Goal: Information Seeking & Learning: Learn about a topic

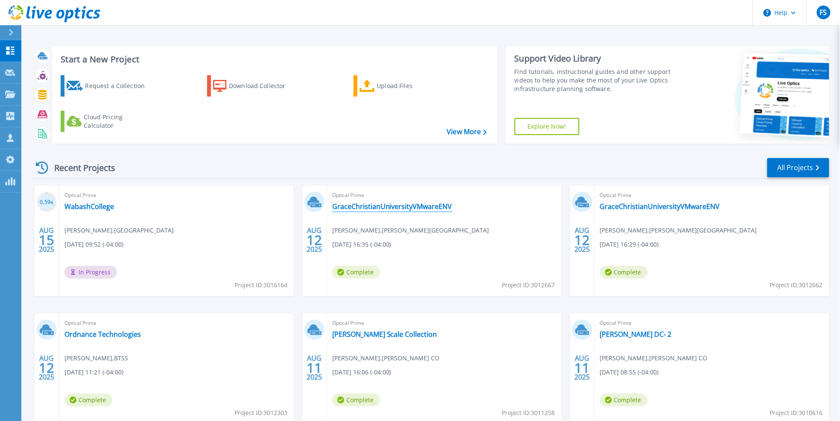
click at [387, 207] on link "GraceChristianUniversityVMwareENV" at bounding box center [392, 206] width 120 height 9
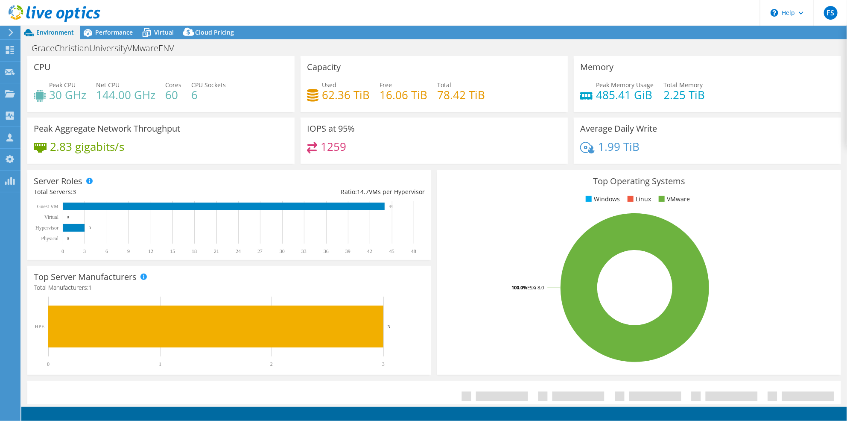
select select "USD"
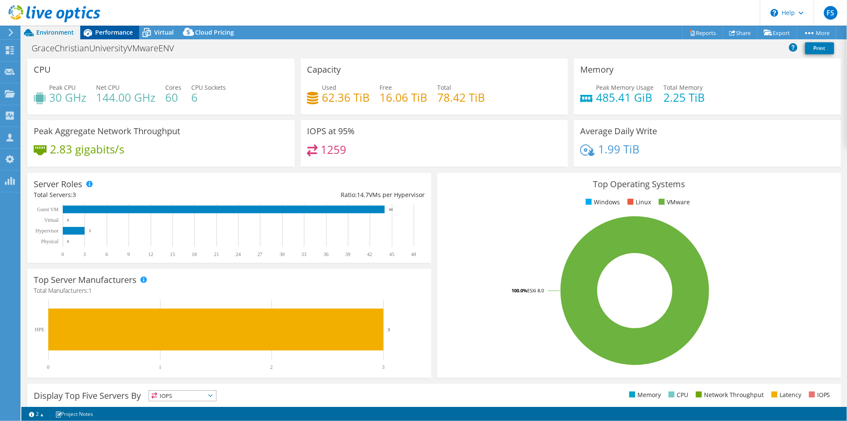
click at [118, 32] on span "Performance" at bounding box center [114, 32] width 38 height 8
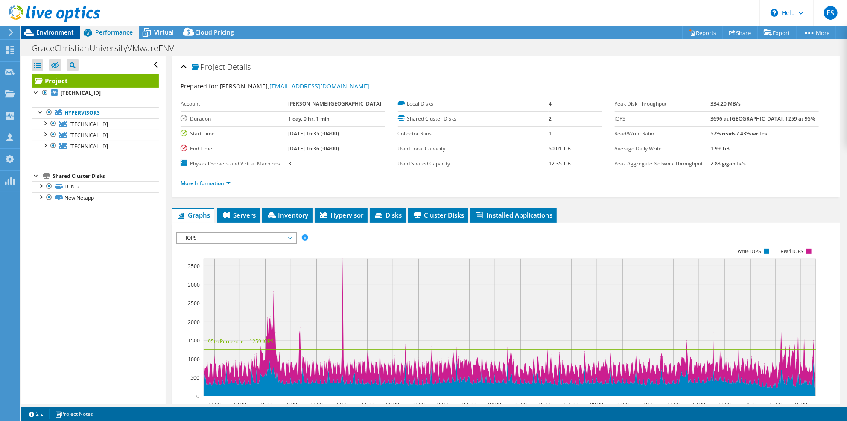
click at [54, 36] on span "Environment" at bounding box center [55, 32] width 38 height 8
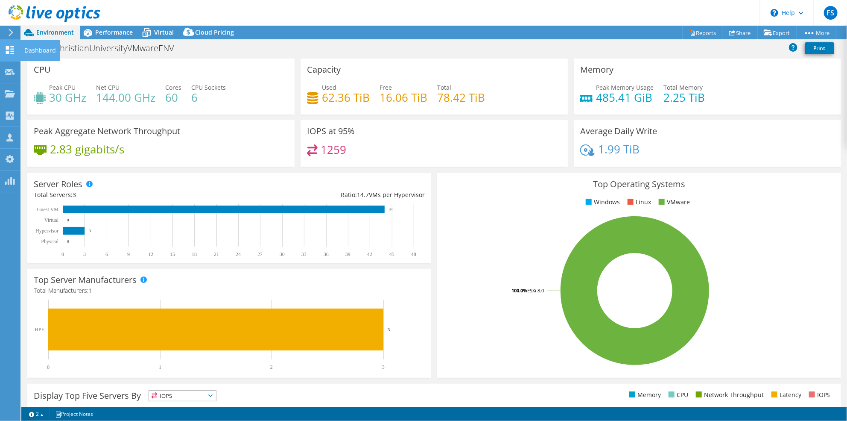
click at [12, 54] on div at bounding box center [10, 51] width 10 height 9
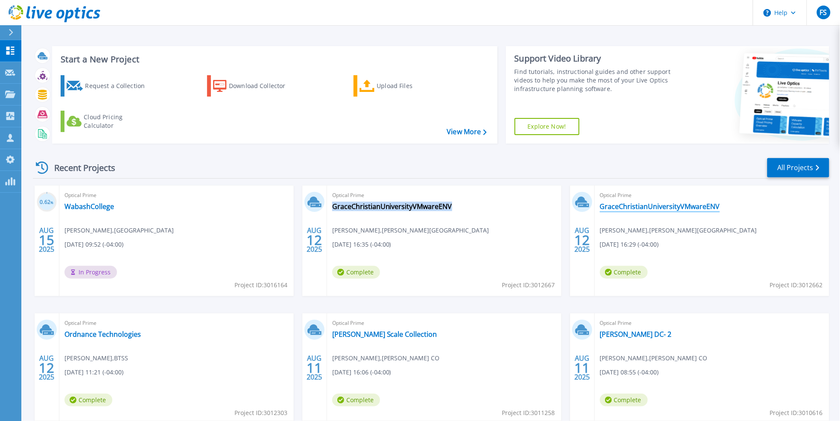
click at [668, 208] on link "GraceChristianUniversityVMwareENV" at bounding box center [660, 206] width 120 height 9
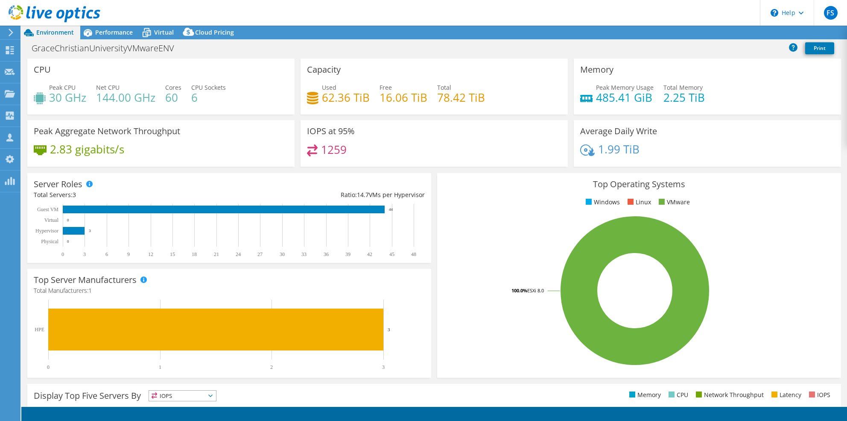
select select "USD"
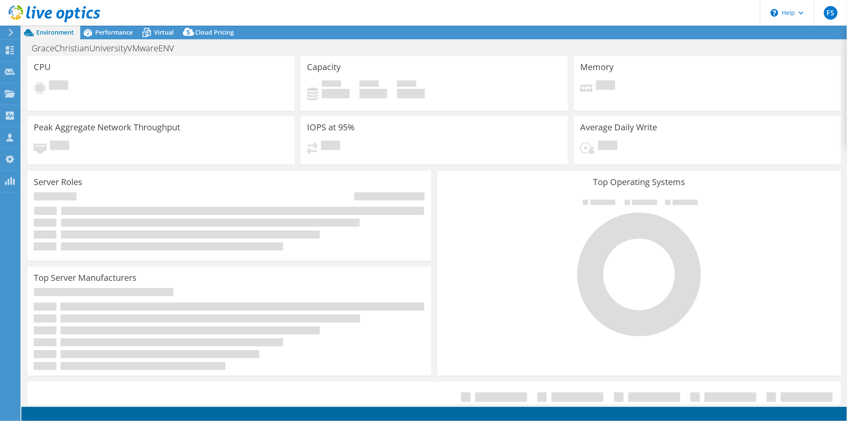
select select "USD"
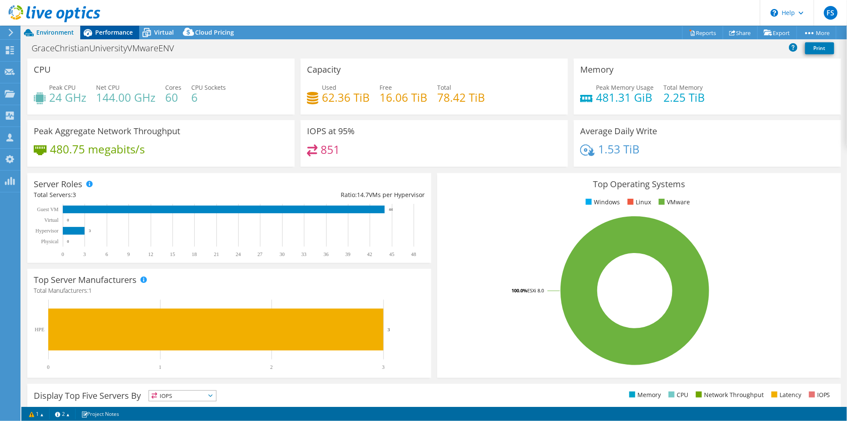
click at [111, 31] on span "Performance" at bounding box center [114, 32] width 38 height 8
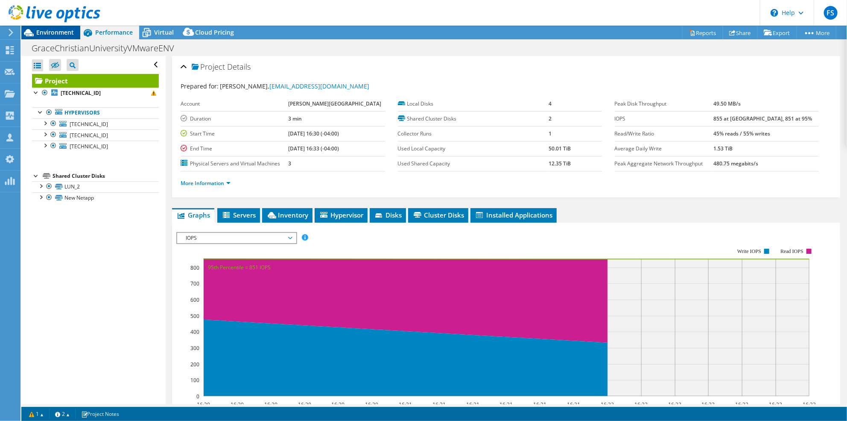
click at [64, 34] on span "Environment" at bounding box center [55, 32] width 38 height 8
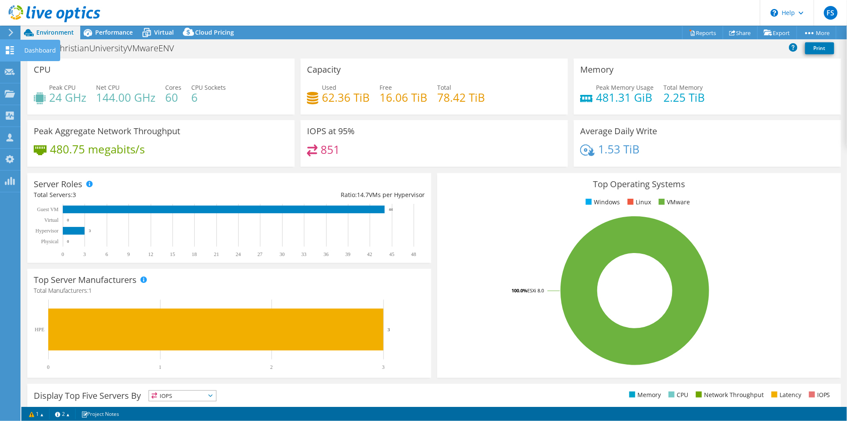
click at [5, 51] on icon at bounding box center [10, 50] width 10 height 8
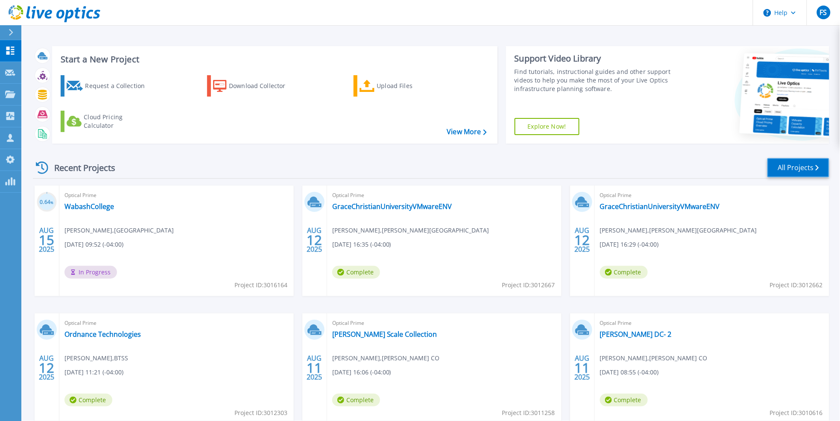
click at [807, 166] on link "All Projects" at bounding box center [798, 167] width 62 height 19
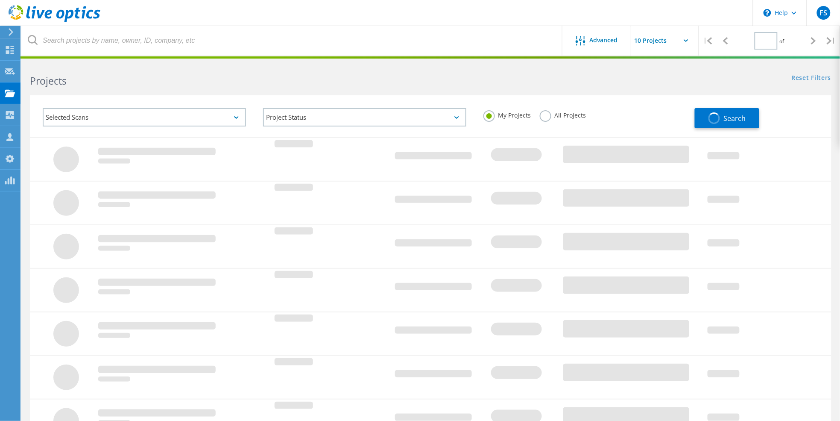
type input "1"
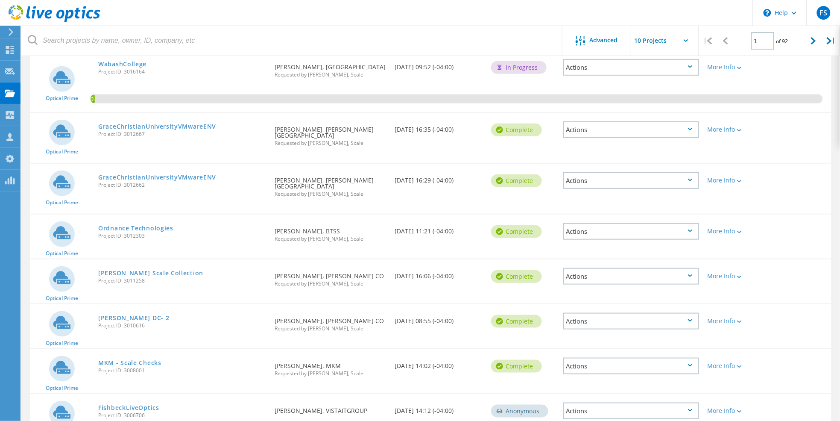
scroll to position [109, 0]
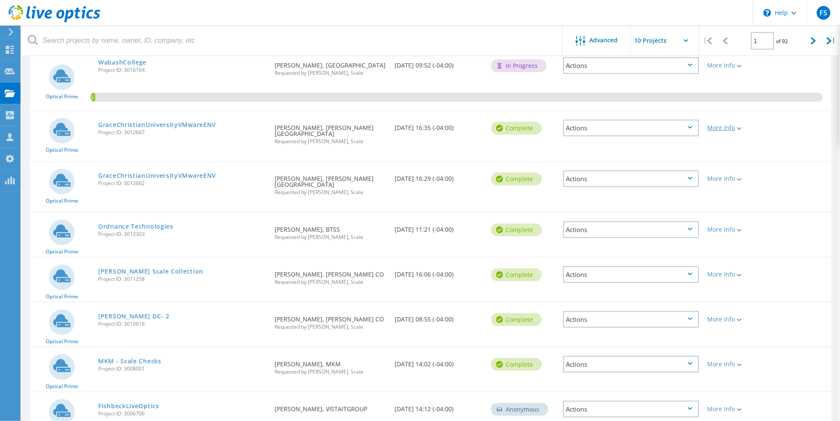
click at [742, 127] on icon at bounding box center [739, 128] width 5 height 3
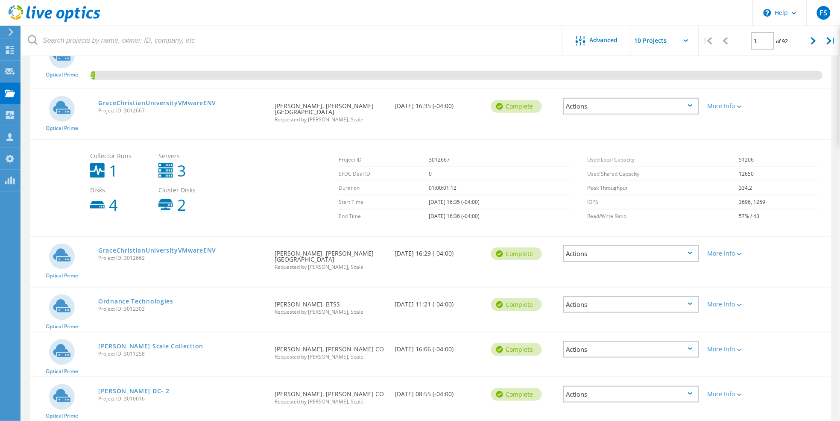
scroll to position [144, 0]
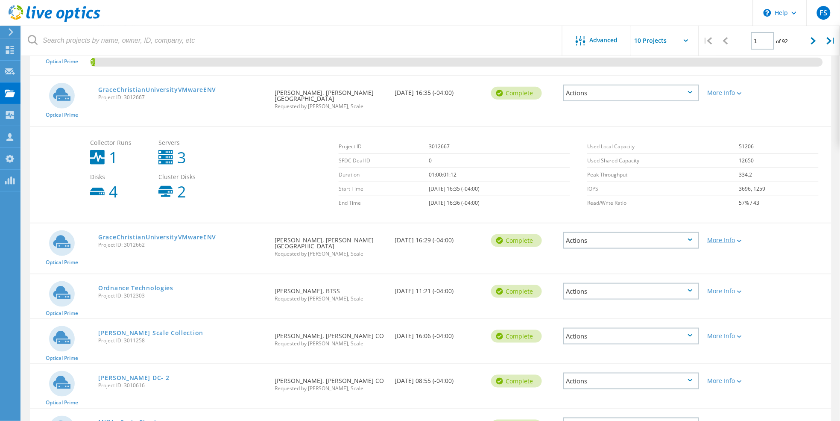
click at [742, 240] on icon at bounding box center [739, 241] width 5 height 3
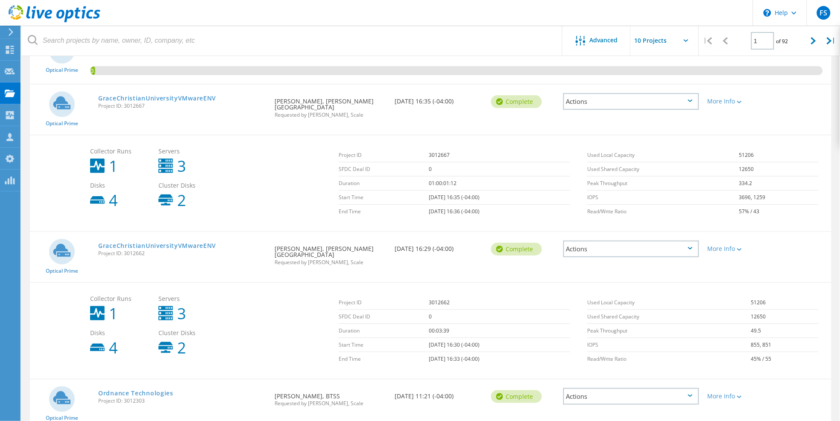
scroll to position [135, 0]
click at [187, 98] on link "GraceChristianUniversityVMwareENV" at bounding box center [157, 99] width 118 height 6
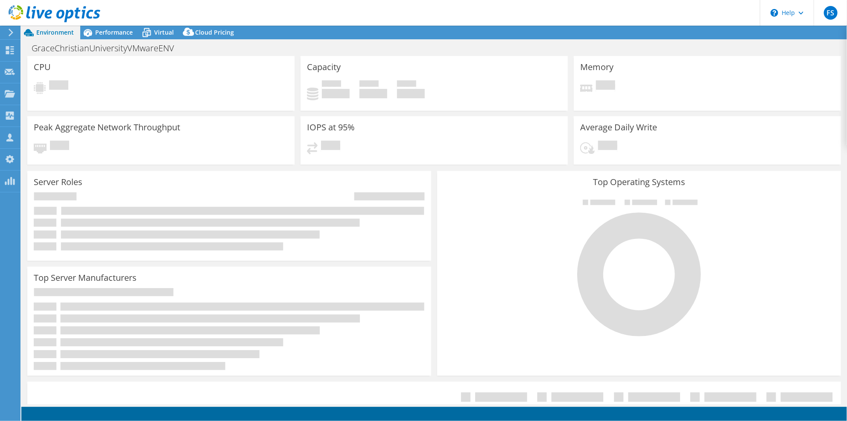
select select "USD"
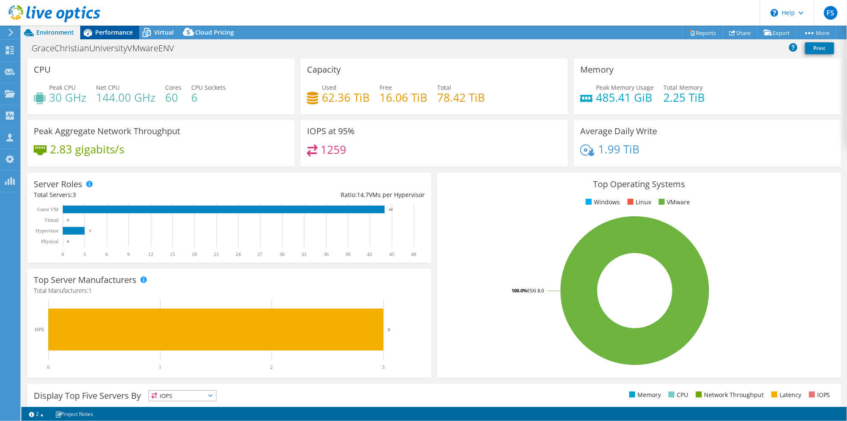
click at [111, 33] on span "Performance" at bounding box center [114, 32] width 38 height 8
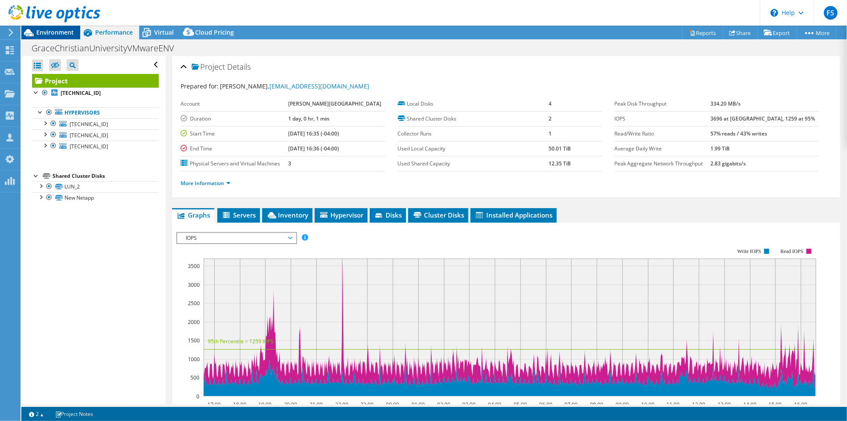
click at [63, 34] on span "Environment" at bounding box center [55, 32] width 38 height 8
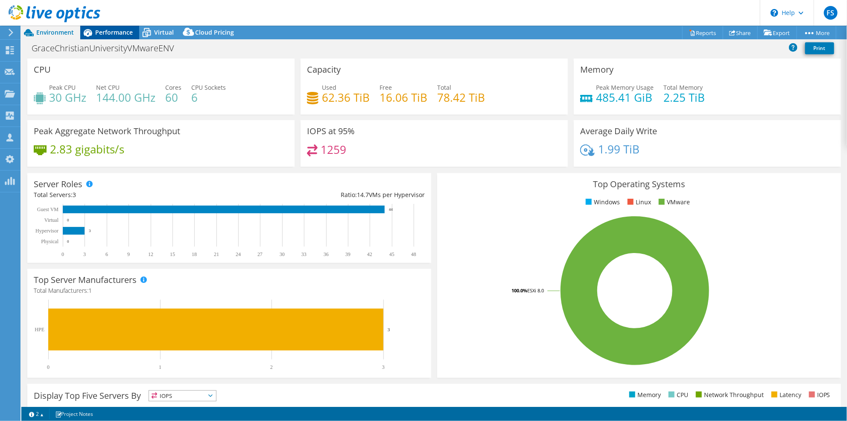
click at [115, 32] on span "Performance" at bounding box center [114, 32] width 38 height 8
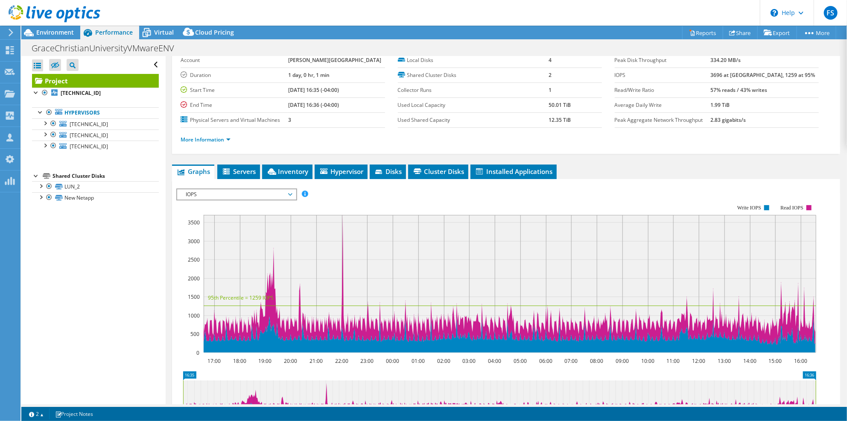
scroll to position [49, 0]
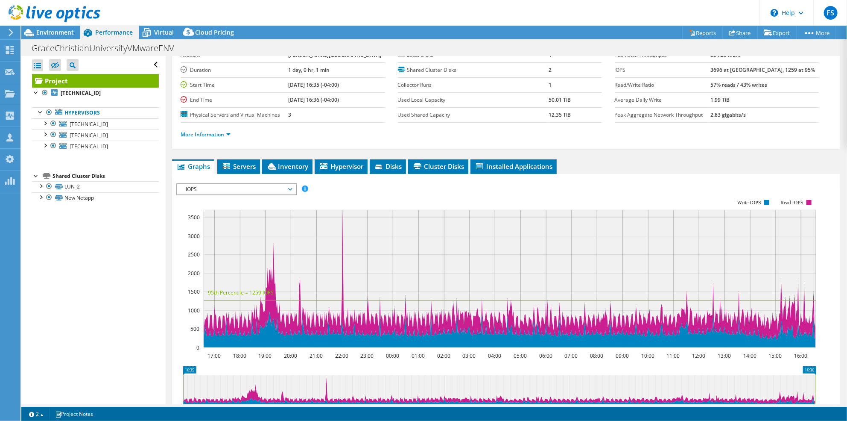
click at [290, 187] on span "IOPS" at bounding box center [236, 189] width 110 height 10
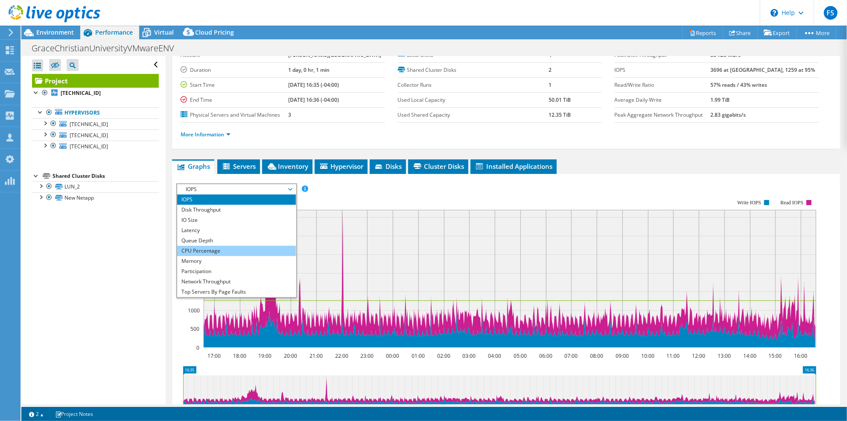
click at [263, 246] on li "CPU Percentage" at bounding box center [236, 251] width 118 height 10
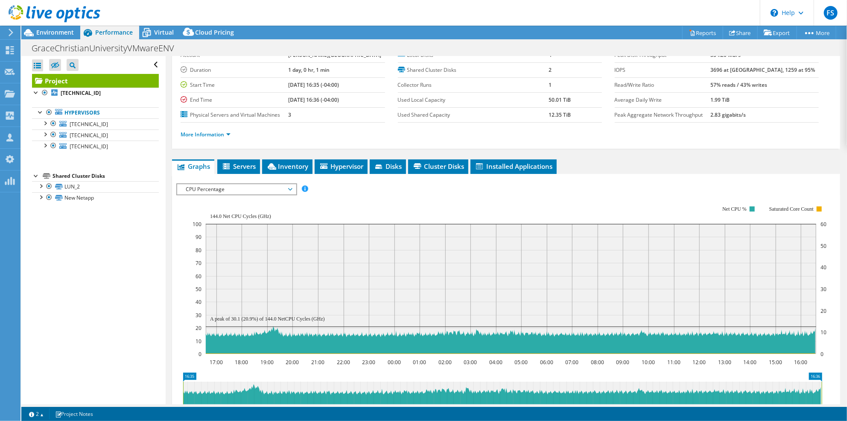
click at [291, 188] on icon at bounding box center [290, 189] width 4 height 3
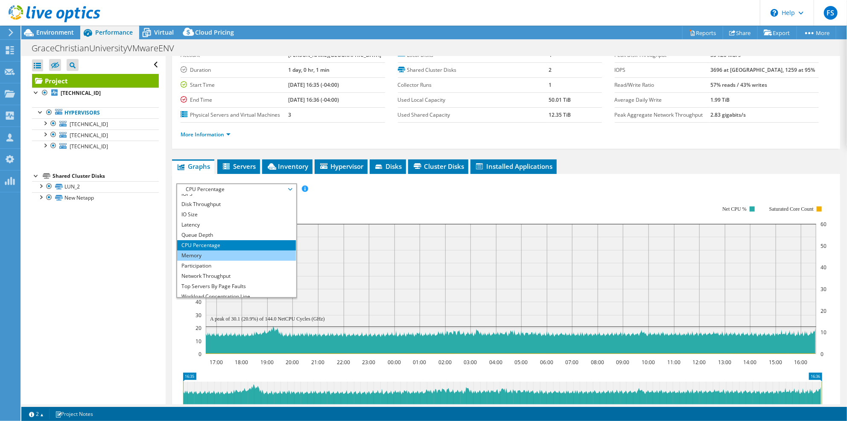
scroll to position [31, 0]
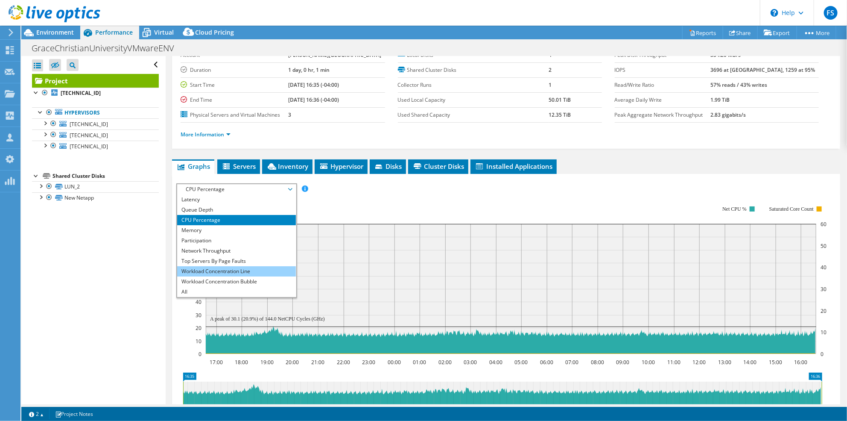
click at [240, 269] on li "Workload Concentration Line" at bounding box center [236, 271] width 118 height 10
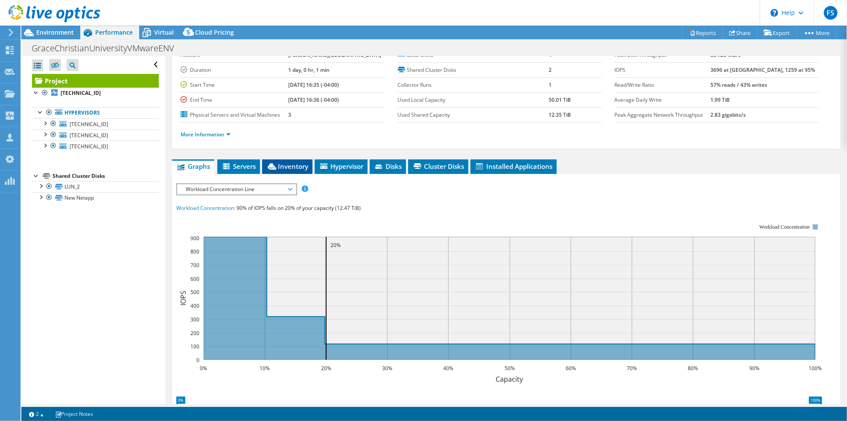
click at [295, 164] on span "Inventory" at bounding box center [287, 166] width 42 height 9
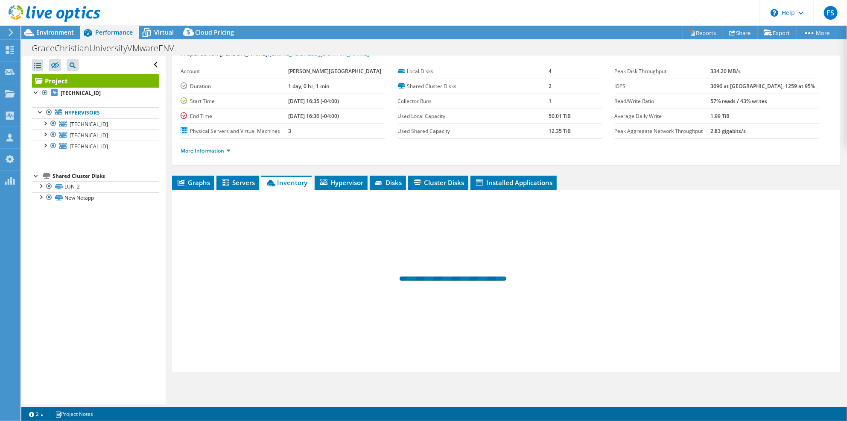
scroll to position [32, 0]
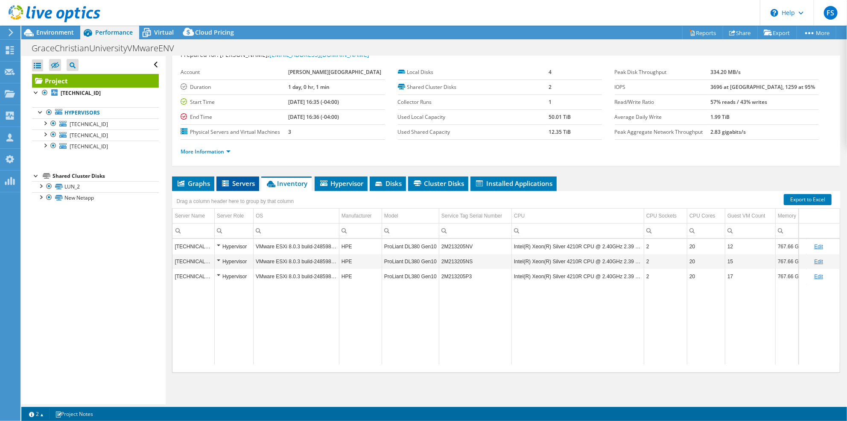
click at [243, 185] on span "Servers" at bounding box center [238, 183] width 34 height 9
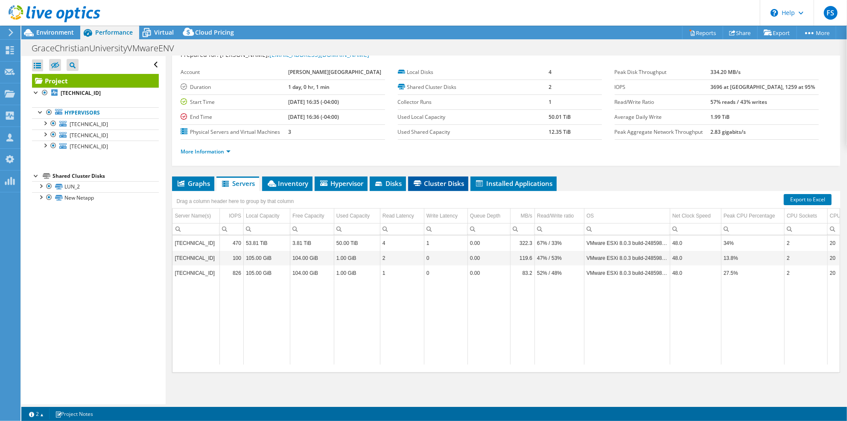
click at [440, 184] on span "Cluster Disks" at bounding box center [438, 183] width 52 height 9
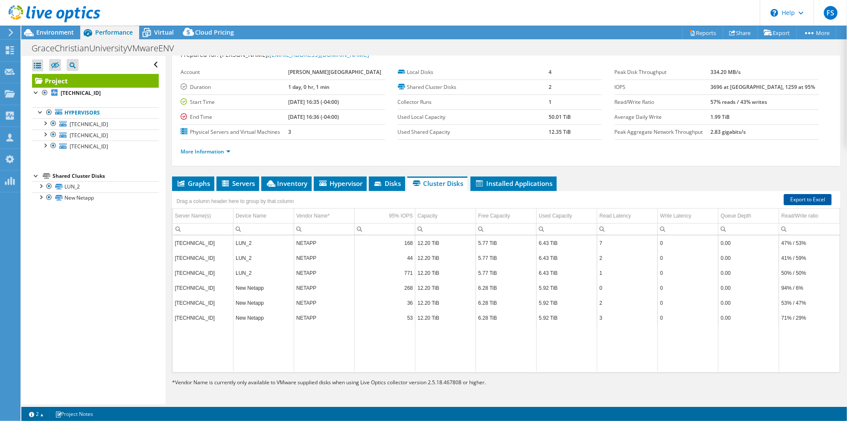
click at [804, 199] on link "Export to Excel" at bounding box center [808, 199] width 48 height 11
click at [162, 32] on span "Virtual" at bounding box center [164, 32] width 20 height 8
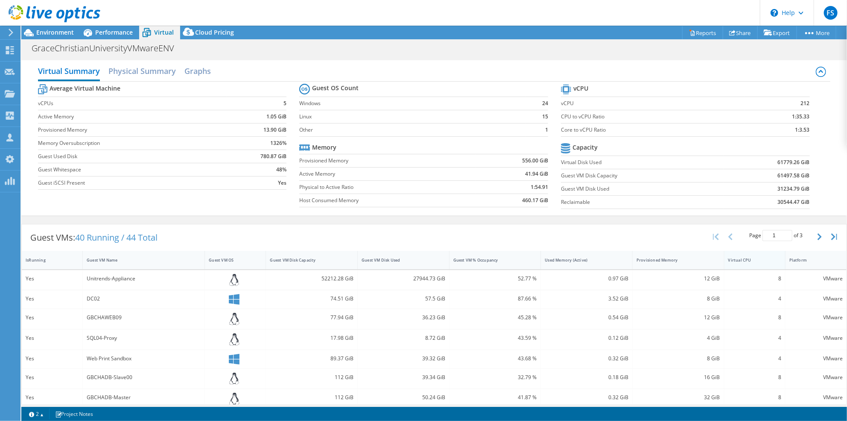
click at [754, 264] on div "Virtual CPU" at bounding box center [750, 259] width 50 height 13
click at [757, 263] on div "Virtual CPU" at bounding box center [750, 259] width 50 height 13
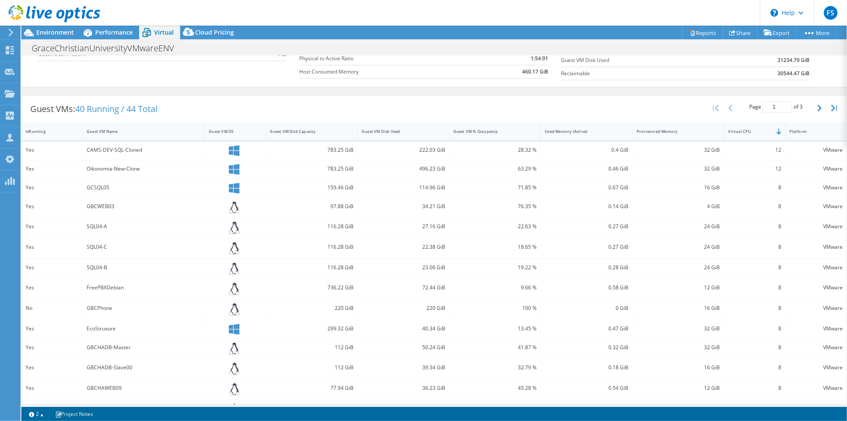
scroll to position [127, 0]
click at [689, 136] on div "Provisioned Memory" at bounding box center [673, 132] width 81 height 13
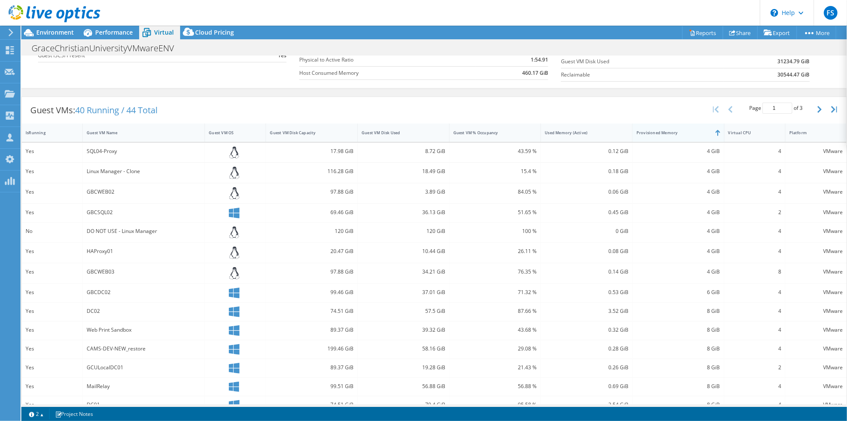
click at [689, 136] on div "Provisioned Memory" at bounding box center [673, 132] width 81 height 13
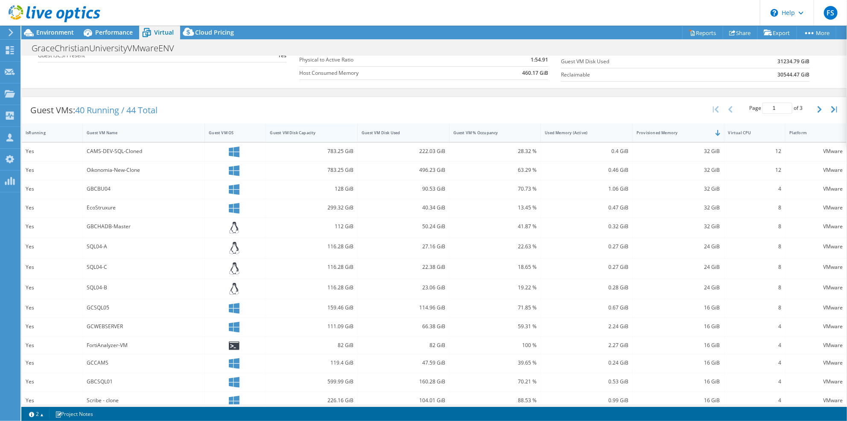
click at [308, 134] on div "Guest VM Disk Capacity" at bounding box center [306, 132] width 81 height 13
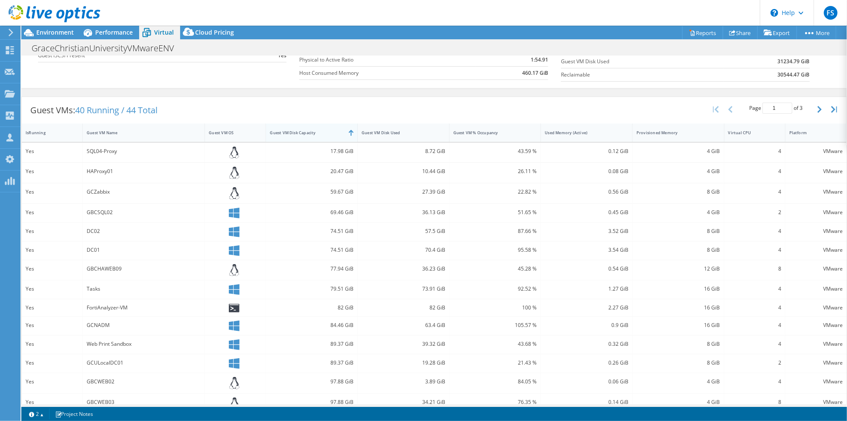
click at [308, 134] on div "Guest VM Disk Capacity" at bounding box center [306, 132] width 81 height 13
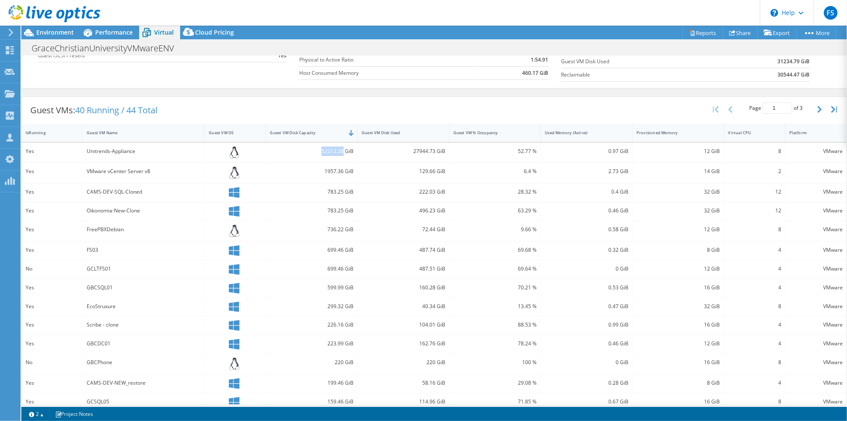
drag, startPoint x: 319, startPoint y: 151, endPoint x: 341, endPoint y: 151, distance: 21.3
click at [341, 151] on div "52212.28 GiB" at bounding box center [312, 150] width 84 height 9
copy div "52212.28"
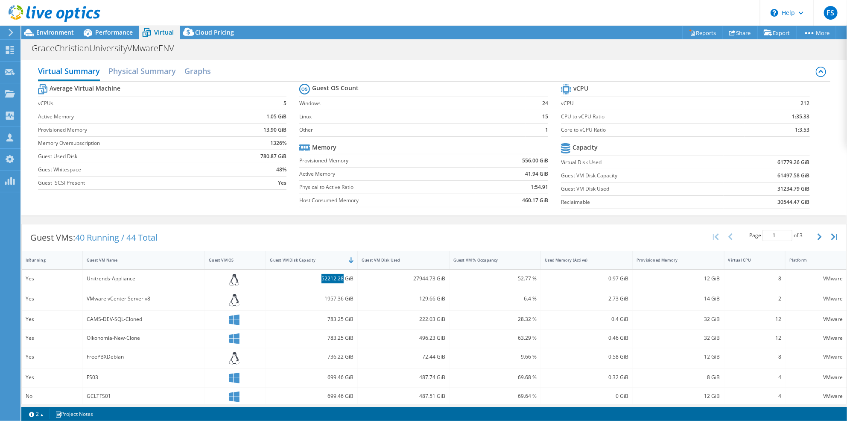
scroll to position [31, 0]
